Goal: Task Accomplishment & Management: Use online tool/utility

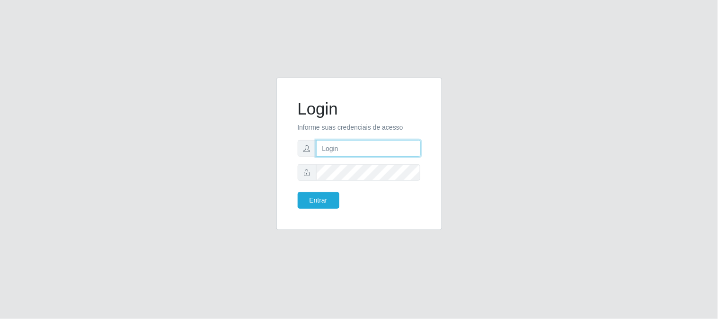
click at [389, 150] on input "text" at bounding box center [368, 148] width 105 height 17
type input "[EMAIL_ADDRESS][DOMAIN_NAME]"
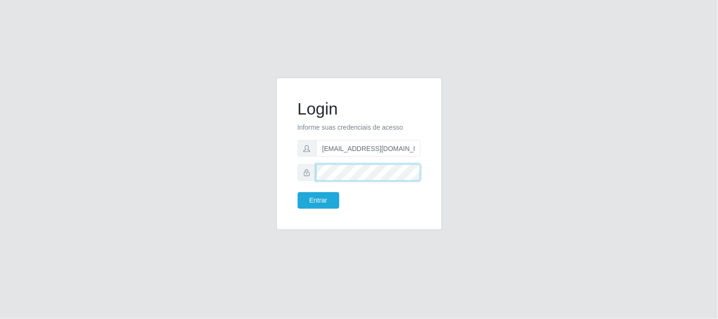
click at [298, 192] on button "Entrar" at bounding box center [319, 200] width 42 height 17
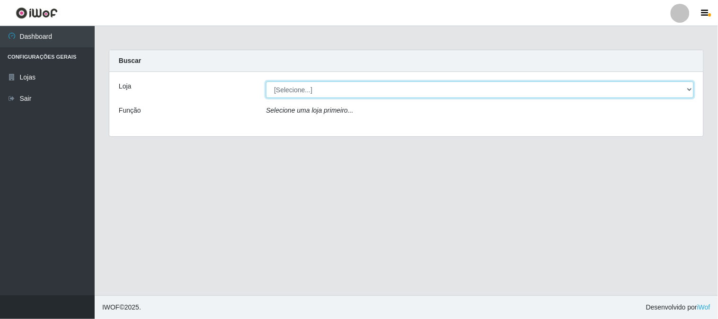
click at [689, 89] on select "[Selecione...] Queiroz Atacadão - [GEOGRAPHIC_DATA]" at bounding box center [480, 89] width 428 height 17
select select "464"
click at [266, 81] on select "[Selecione...] Queiroz Atacadão - [GEOGRAPHIC_DATA]" at bounding box center [480, 89] width 428 height 17
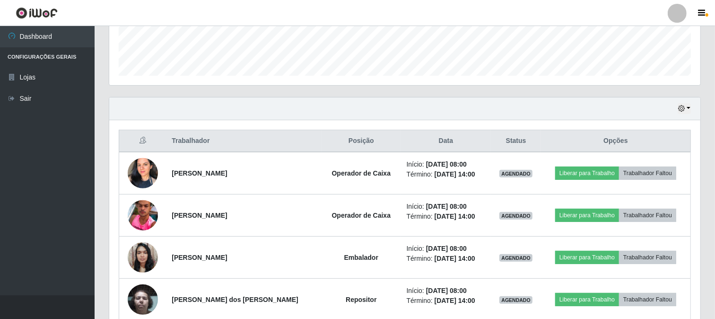
scroll to position [315, 0]
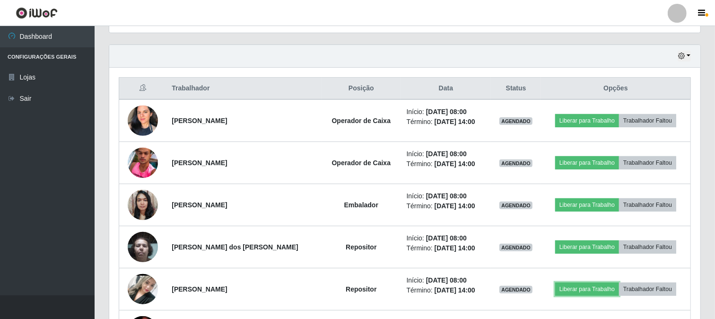
drag, startPoint x: 621, startPoint y: 190, endPoint x: 716, endPoint y: 339, distance: 176.8
click at [715, 318] on html "Perfil Alterar Senha Sair Dashboard Configurações Gerais Lojas Sair Carregando.…" at bounding box center [357, 252] width 715 height 1134
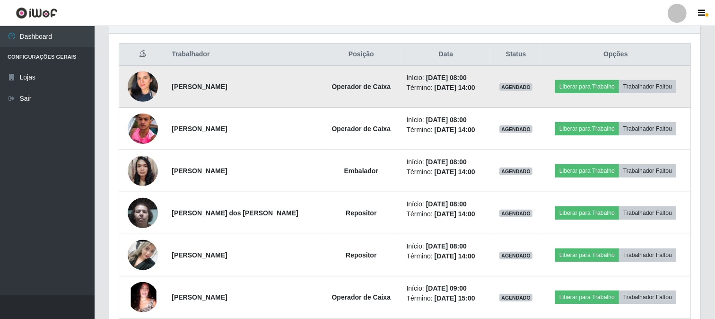
scroll to position [368, 0]
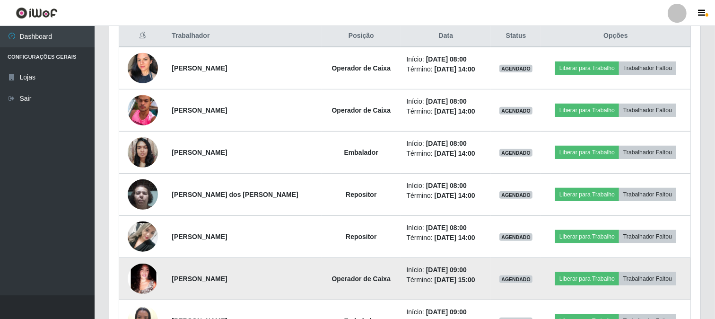
click at [300, 289] on td "[PERSON_NAME]" at bounding box center [244, 279] width 156 height 42
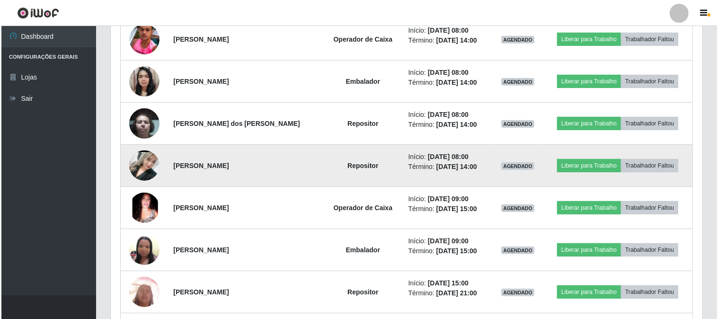
scroll to position [420, 0]
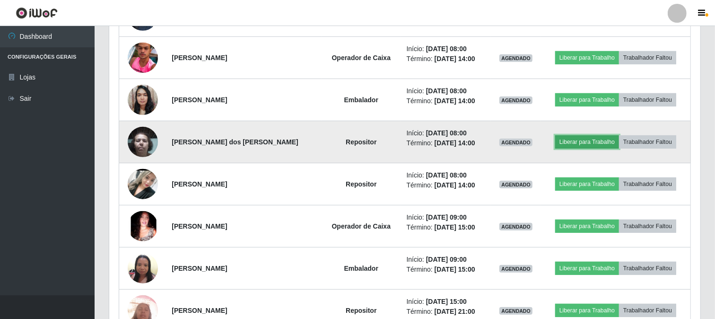
click at [578, 142] on button "Liberar para Trabalho" at bounding box center [588, 141] width 64 height 13
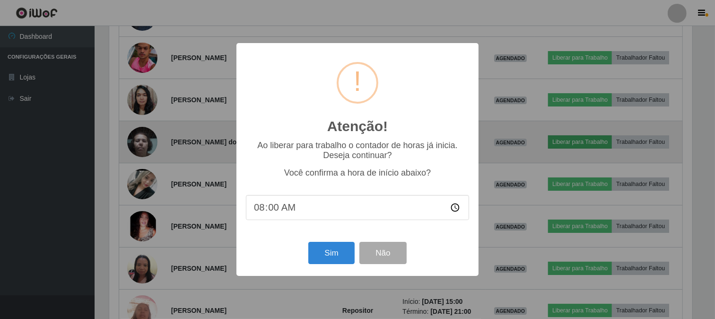
scroll to position [196, 585]
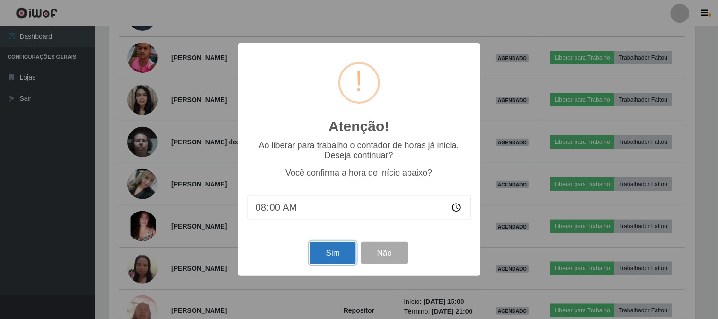
click at [314, 259] on button "Sim" at bounding box center [333, 253] width 46 height 22
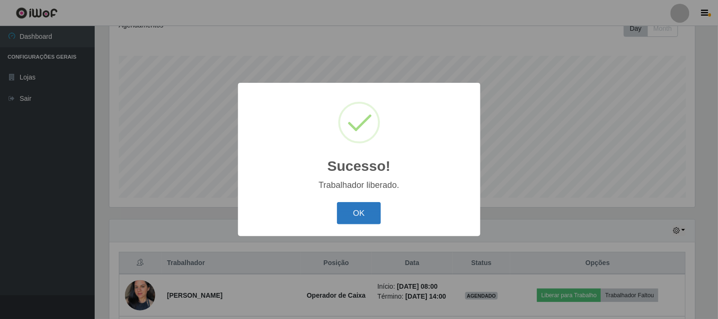
click at [355, 214] on button "OK" at bounding box center [359, 213] width 44 height 22
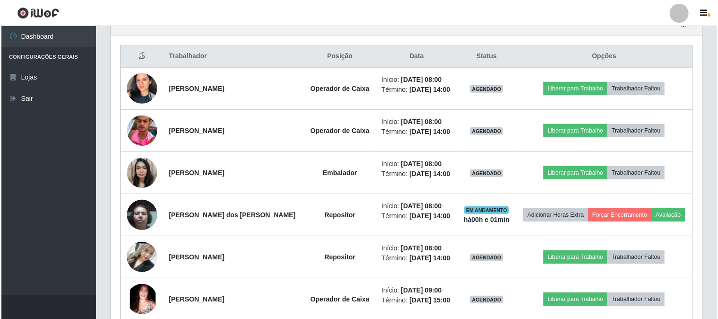
scroll to position [351, 0]
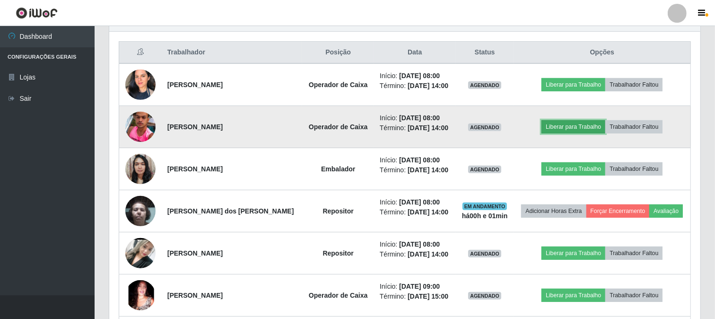
click at [592, 128] on button "Liberar para Trabalho" at bounding box center [574, 126] width 64 height 13
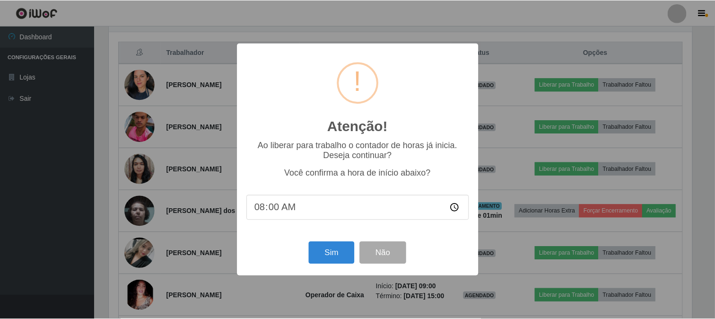
scroll to position [196, 585]
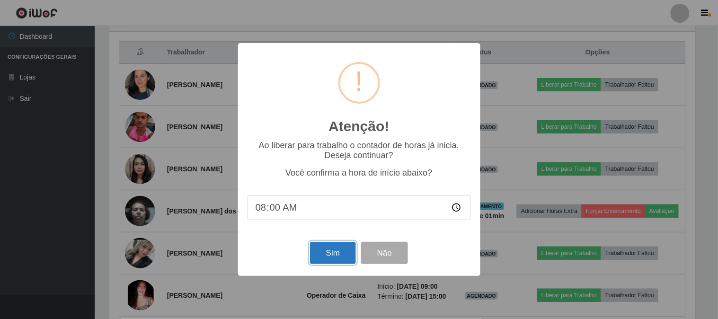
click at [325, 258] on button "Sim" at bounding box center [333, 253] width 46 height 22
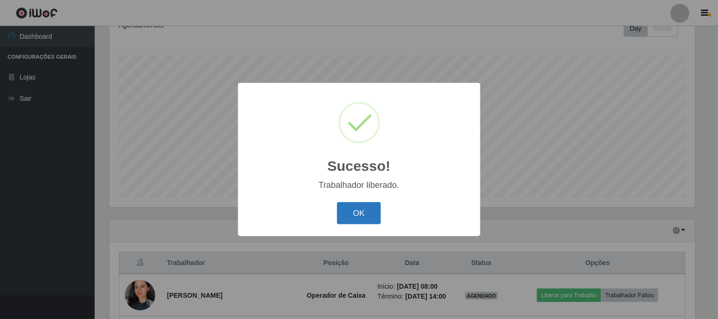
click at [369, 209] on button "OK" at bounding box center [359, 213] width 44 height 22
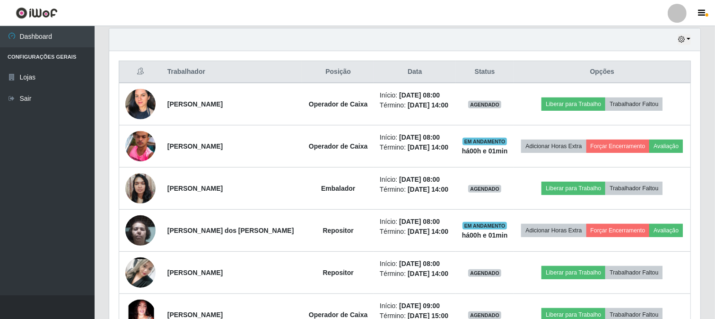
scroll to position [351, 0]
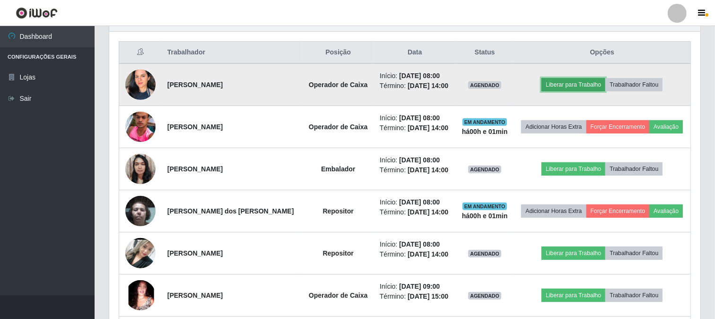
click at [571, 82] on button "Liberar para Trabalho" at bounding box center [574, 84] width 64 height 13
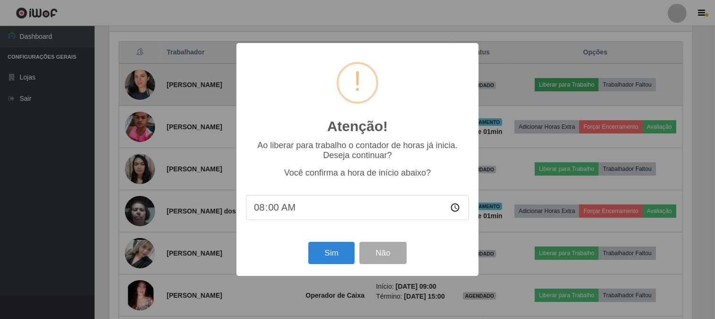
scroll to position [196, 585]
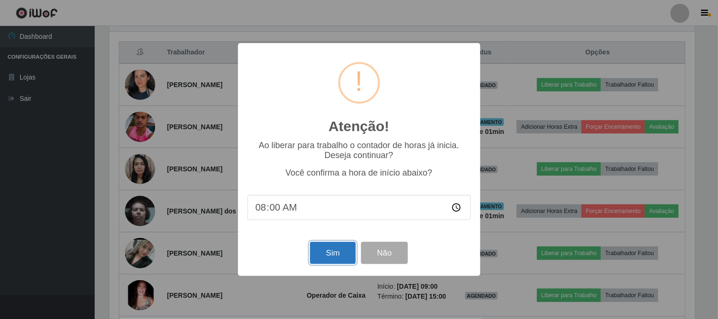
click at [330, 254] on button "Sim" at bounding box center [333, 253] width 46 height 22
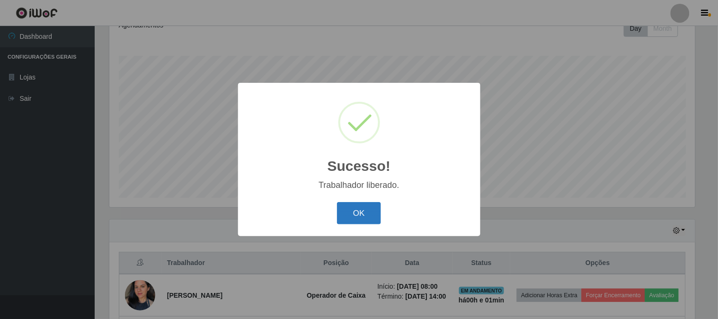
click at [372, 207] on button "OK" at bounding box center [359, 213] width 44 height 22
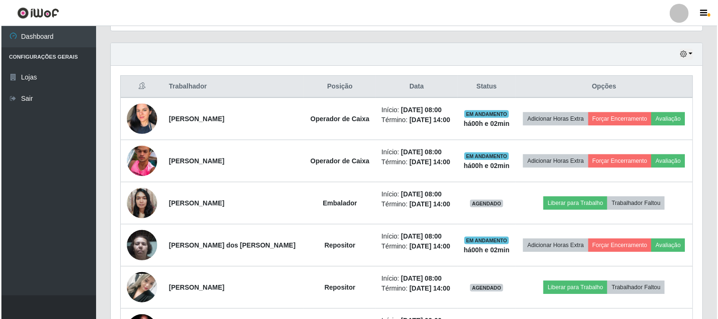
scroll to position [299, 0]
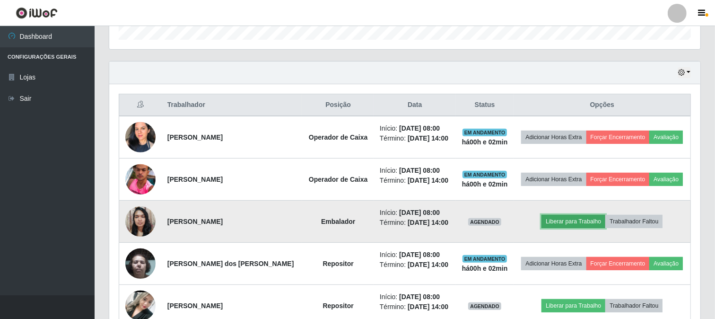
click at [575, 224] on button "Liberar para Trabalho" at bounding box center [574, 221] width 64 height 13
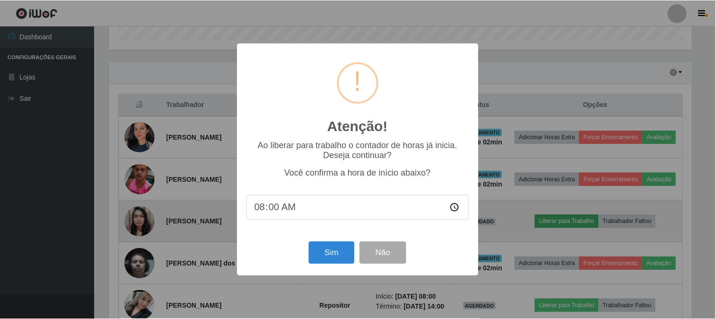
scroll to position [196, 585]
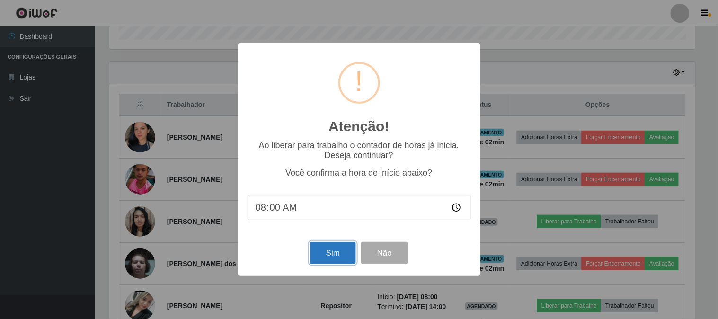
click at [338, 253] on button "Sim" at bounding box center [333, 253] width 46 height 22
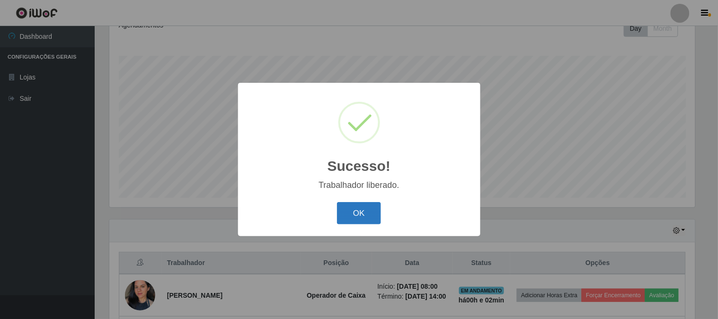
click at [369, 213] on button "OK" at bounding box center [359, 213] width 44 height 22
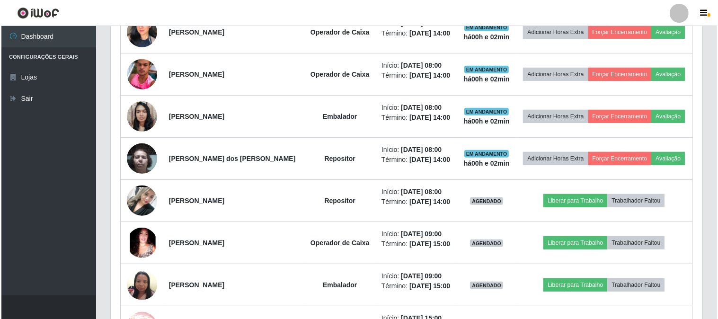
scroll to position [456, 0]
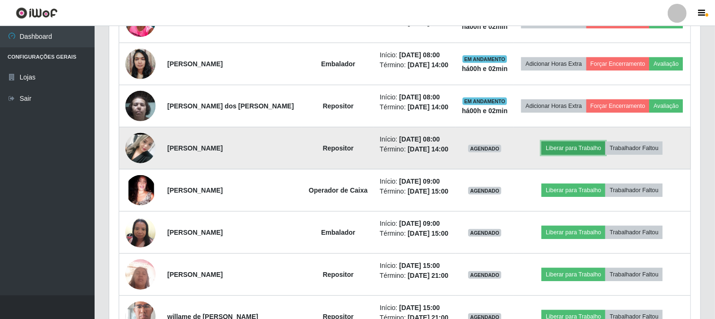
click at [574, 149] on button "Liberar para Trabalho" at bounding box center [574, 147] width 64 height 13
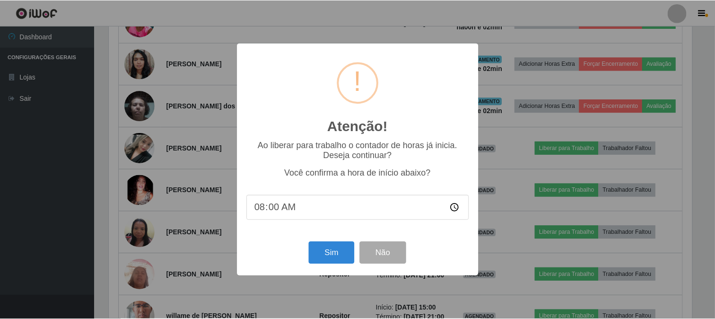
scroll to position [196, 585]
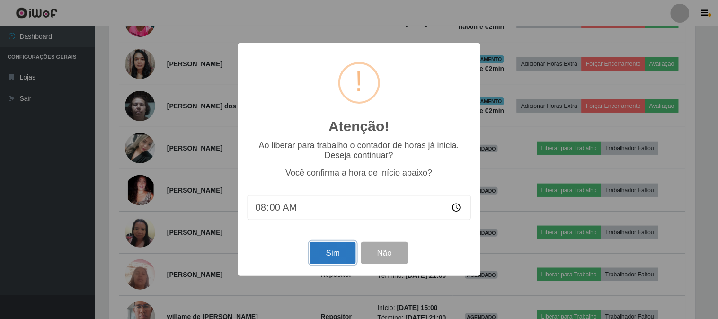
click at [327, 261] on button "Sim" at bounding box center [333, 253] width 46 height 22
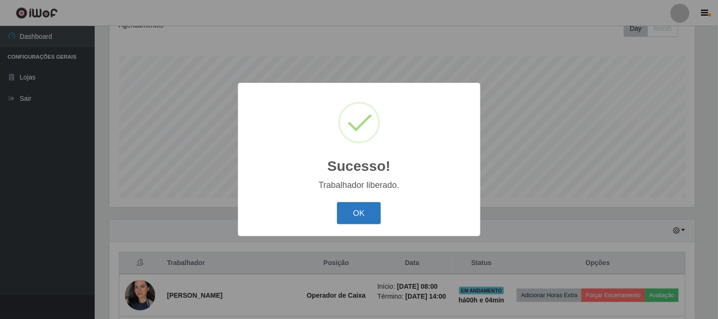
click at [358, 213] on button "OK" at bounding box center [359, 213] width 44 height 22
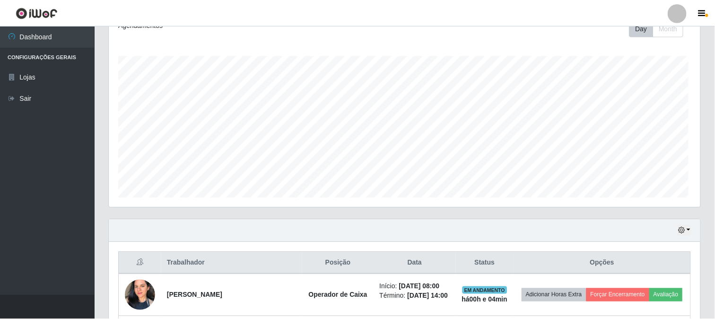
scroll to position [196, 592]
